Goal: Obtain resource: Obtain resource

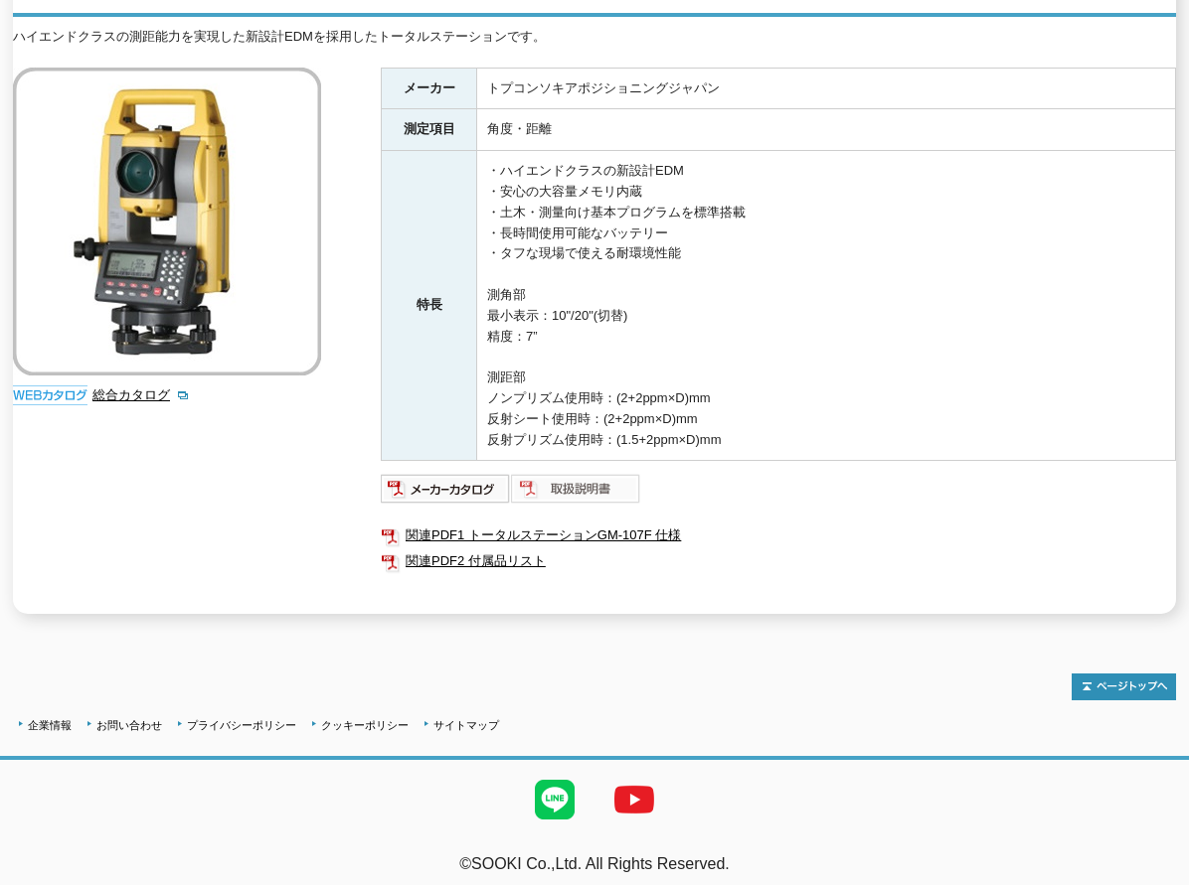
click at [556, 477] on img at bounding box center [576, 489] width 130 height 32
click at [582, 482] on img at bounding box center [576, 489] width 130 height 32
click at [545, 478] on img at bounding box center [576, 489] width 130 height 32
click at [532, 525] on link "関連PDF1 トータルステーションGM-107F 仕様" at bounding box center [778, 536] width 795 height 26
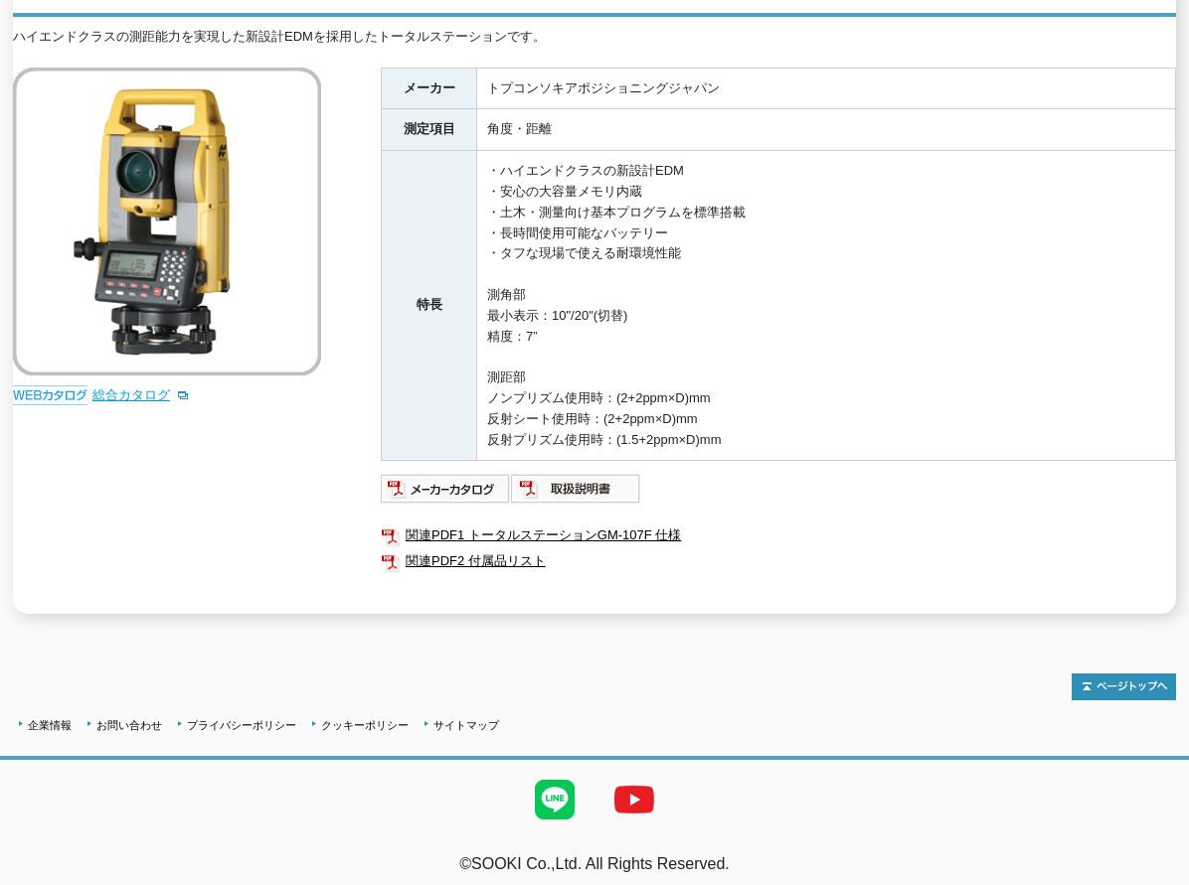
click at [140, 388] on link "総合カタログ" at bounding box center [140, 395] width 97 height 15
